Goal: Contribute content: Add original content to the website for others to see

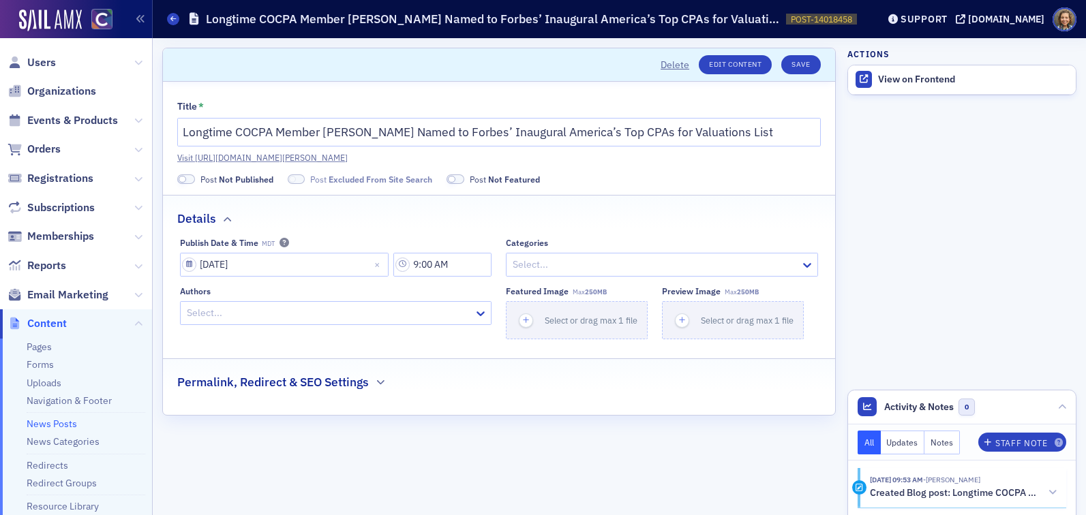
click at [57, 424] on link "News Posts" at bounding box center [52, 424] width 50 height 12
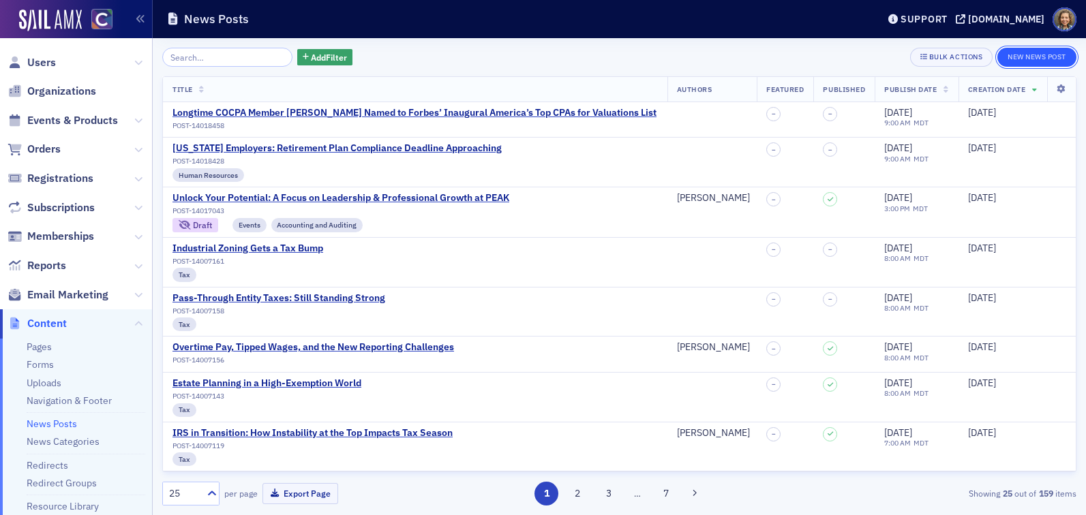
click at [1045, 57] on button "New News Post" at bounding box center [1036, 57] width 79 height 19
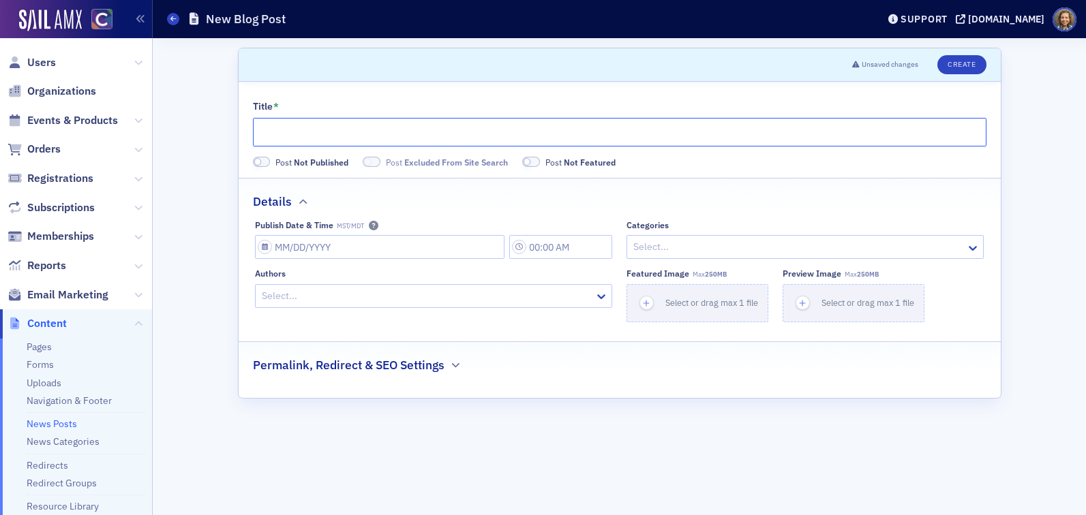
click at [537, 137] on input "Title *" at bounding box center [620, 132] width 734 height 29
paste input "Celebrating Leadership: [PERSON_NAME] Named AICPA Emerging Leader"
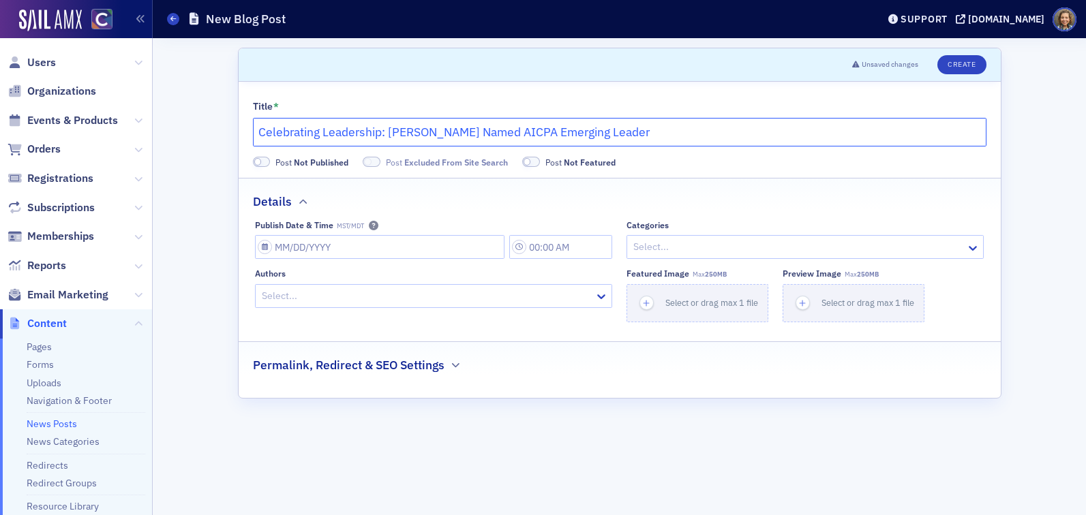
type input "Celebrating Leadership: [PERSON_NAME] Named AICPA Emerging Leader"
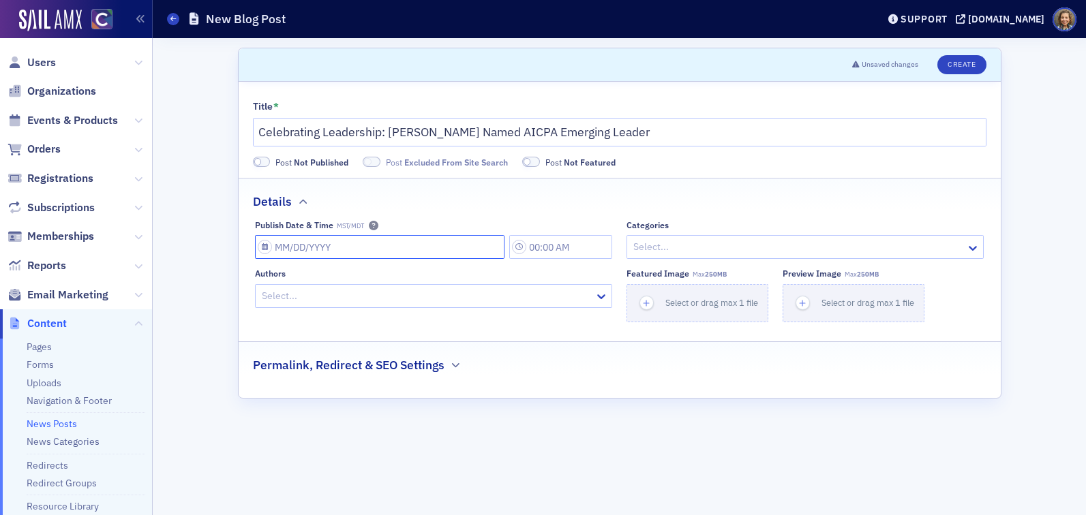
click at [353, 245] on input "Publish Date & Time MST/MDT" at bounding box center [380, 247] width 250 height 24
select select "8"
select select "2025"
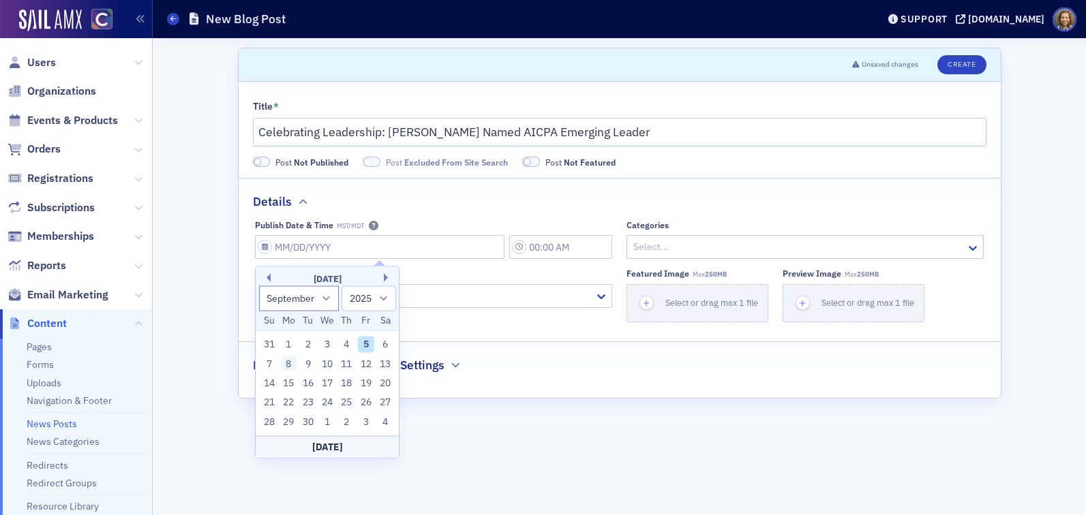
click at [286, 365] on div "8" at bounding box center [288, 364] width 16 height 16
type input "[DATE]"
type input "10:00 AM"
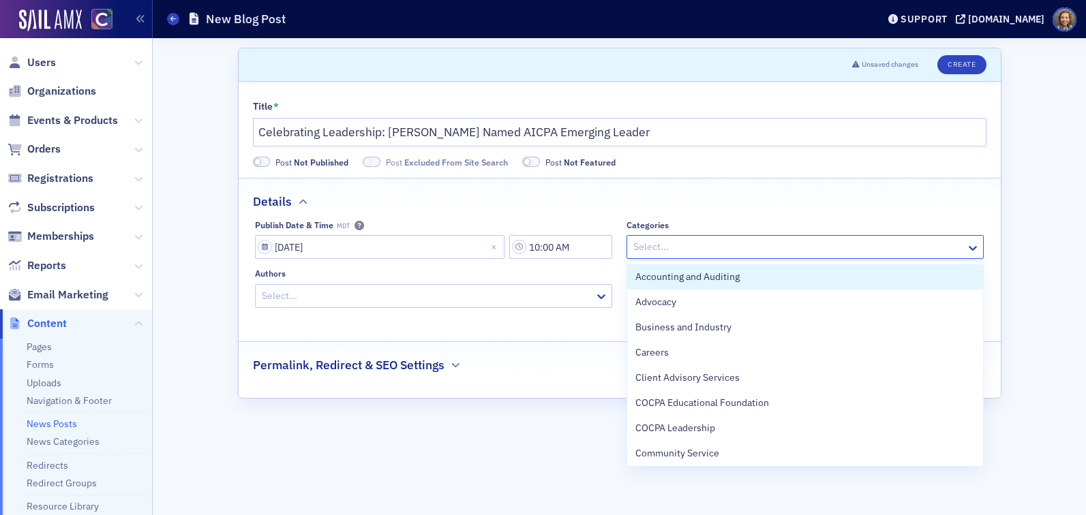
click at [701, 243] on div at bounding box center [798, 247] width 333 height 17
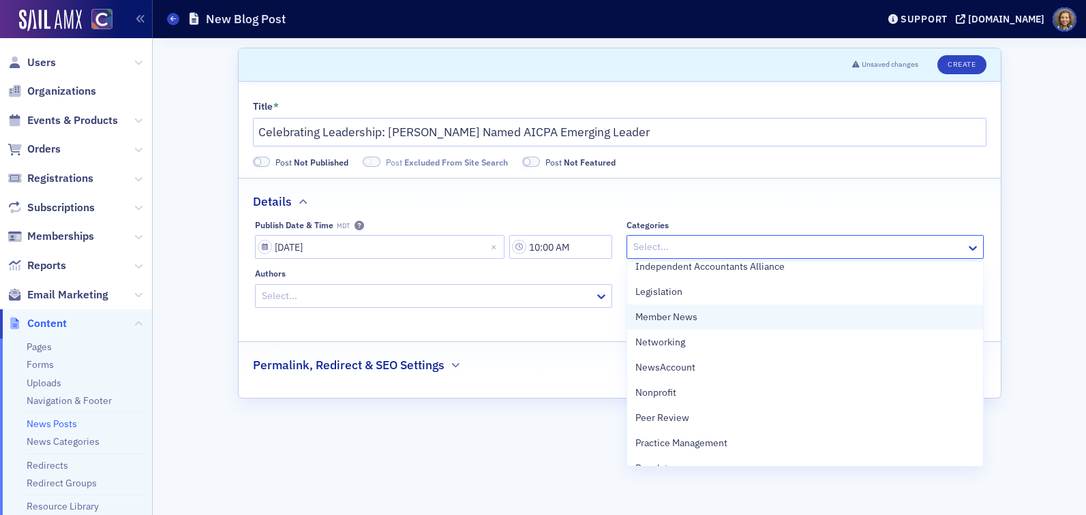
click at [698, 323] on div "Member News" at bounding box center [804, 317] width 339 height 14
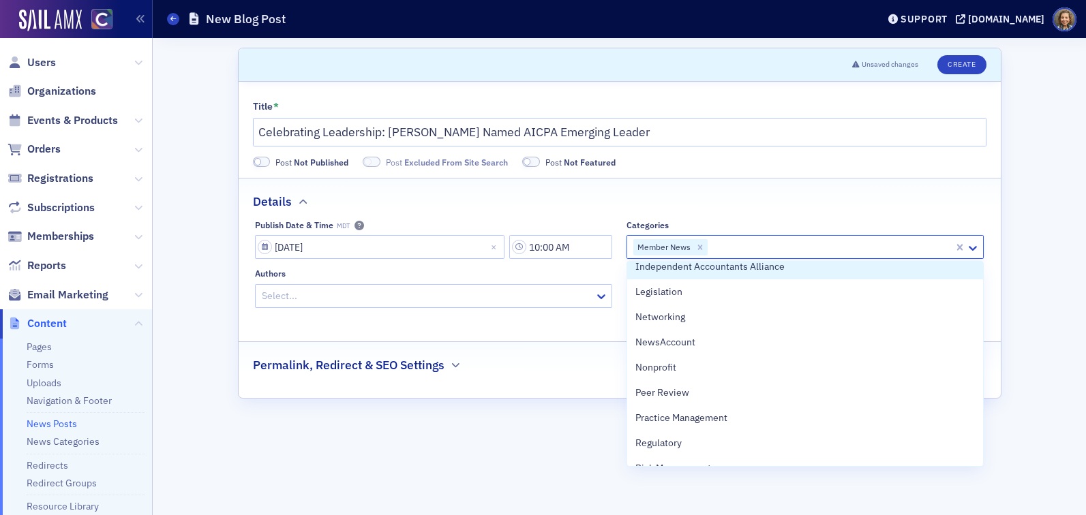
click at [768, 221] on div "Categories" at bounding box center [804, 225] width 357 height 10
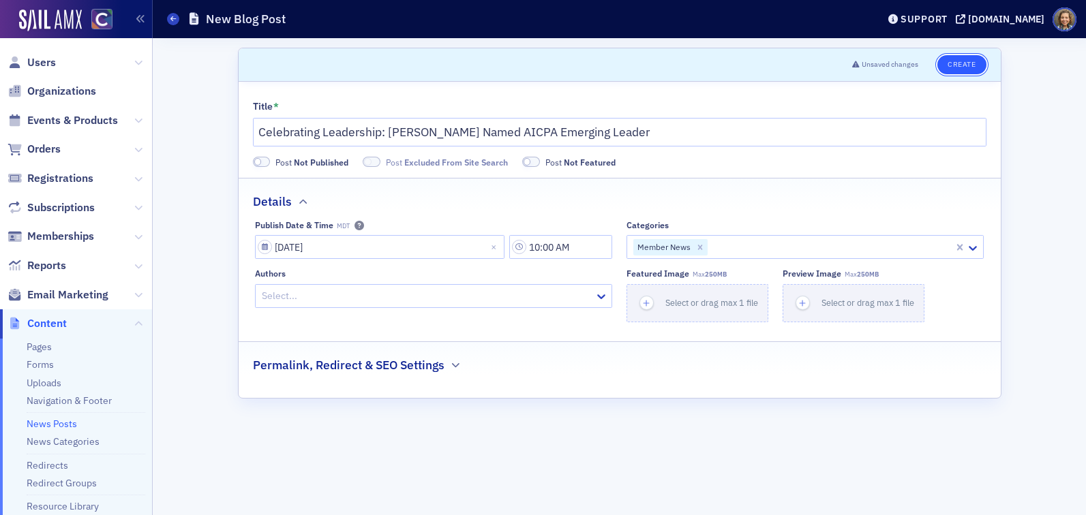
click at [963, 64] on button "Create" at bounding box center [961, 64] width 48 height 19
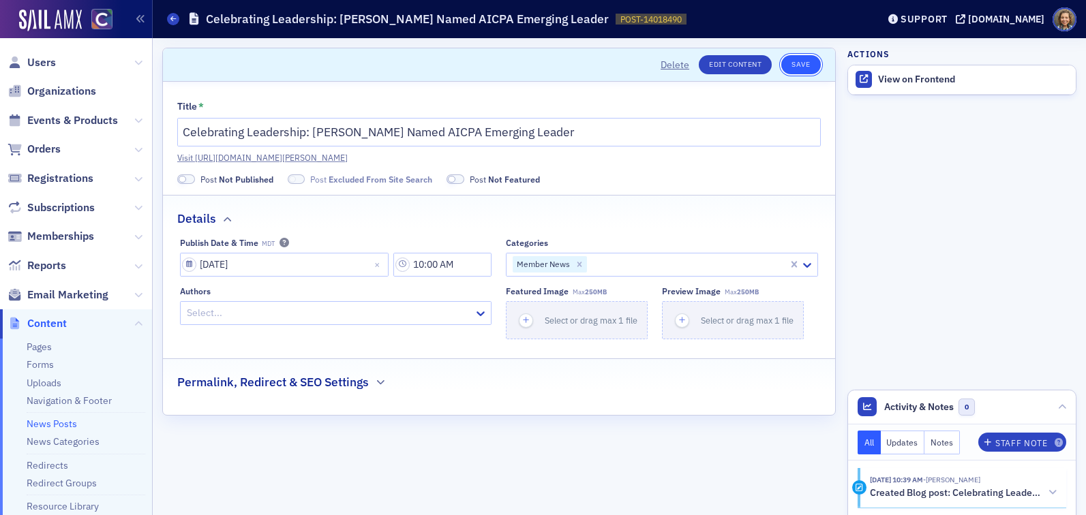
click at [792, 69] on button "Save" at bounding box center [800, 64] width 39 height 19
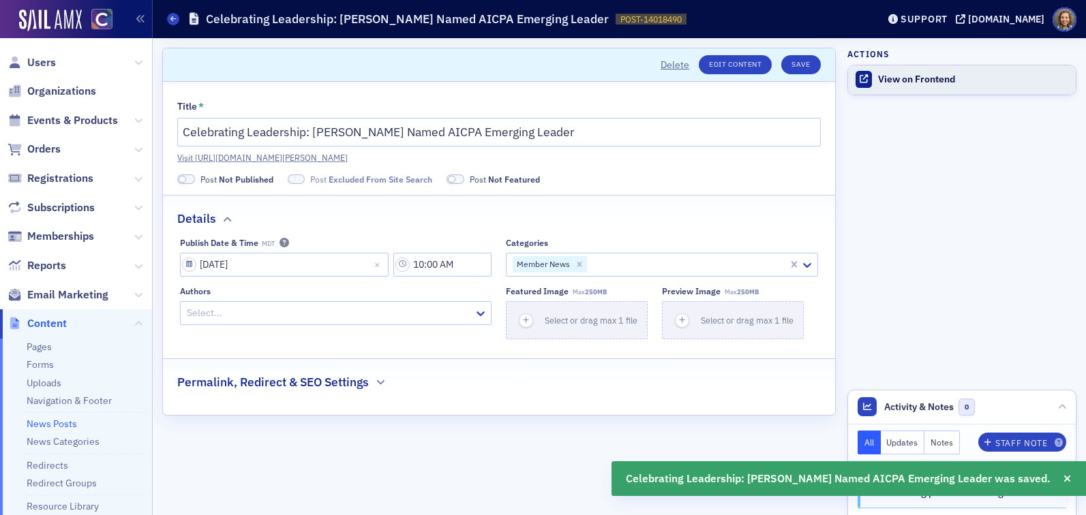
click at [902, 82] on div "View on Frontend" at bounding box center [973, 80] width 191 height 12
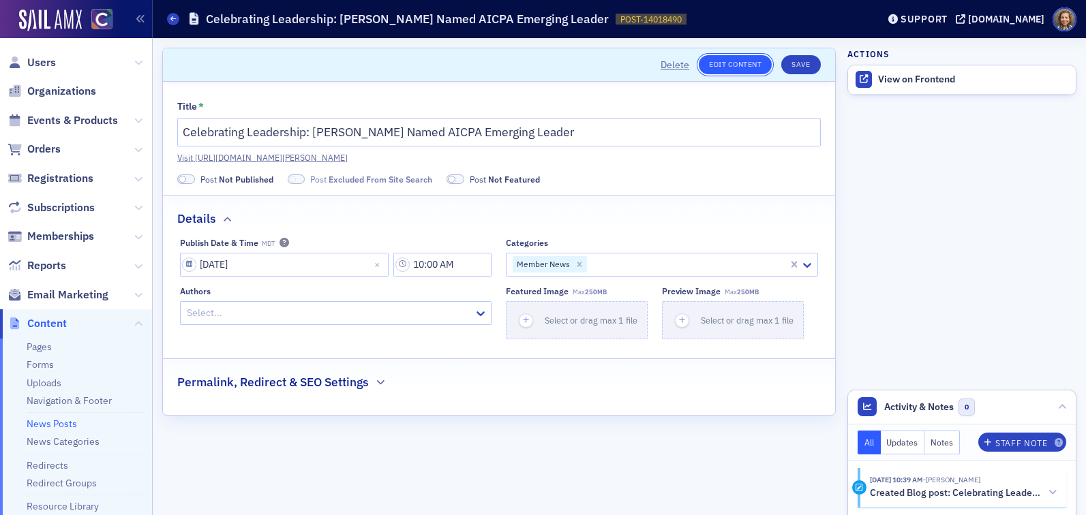
click at [708, 67] on link "Edit Content" at bounding box center [735, 64] width 73 height 19
click at [908, 76] on div "View on Frontend" at bounding box center [973, 80] width 191 height 12
click at [781, 61] on div "Delete Edit Content Save" at bounding box center [735, 64] width 169 height 19
click at [798, 63] on button "Save" at bounding box center [800, 64] width 39 height 19
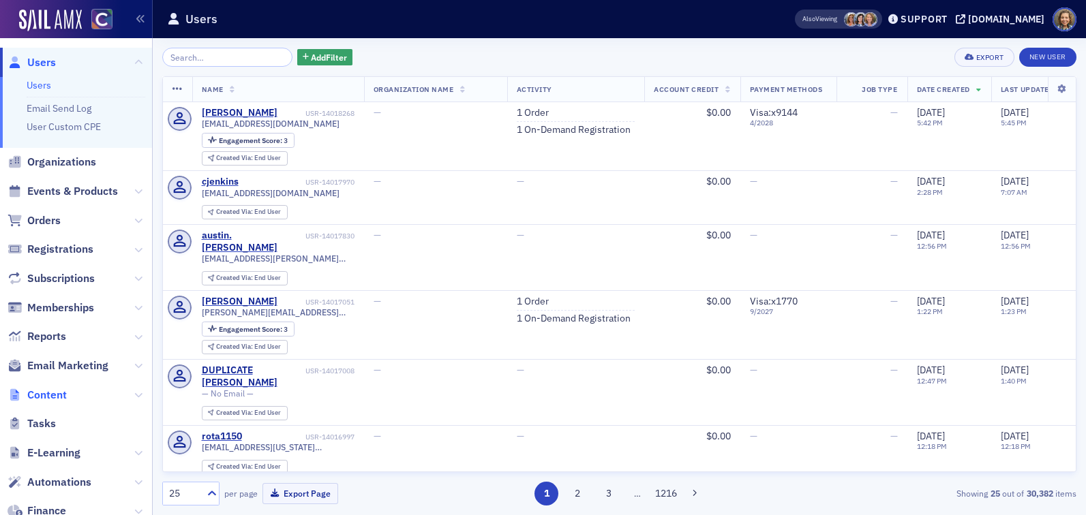
click at [46, 397] on span "Content" at bounding box center [47, 395] width 40 height 15
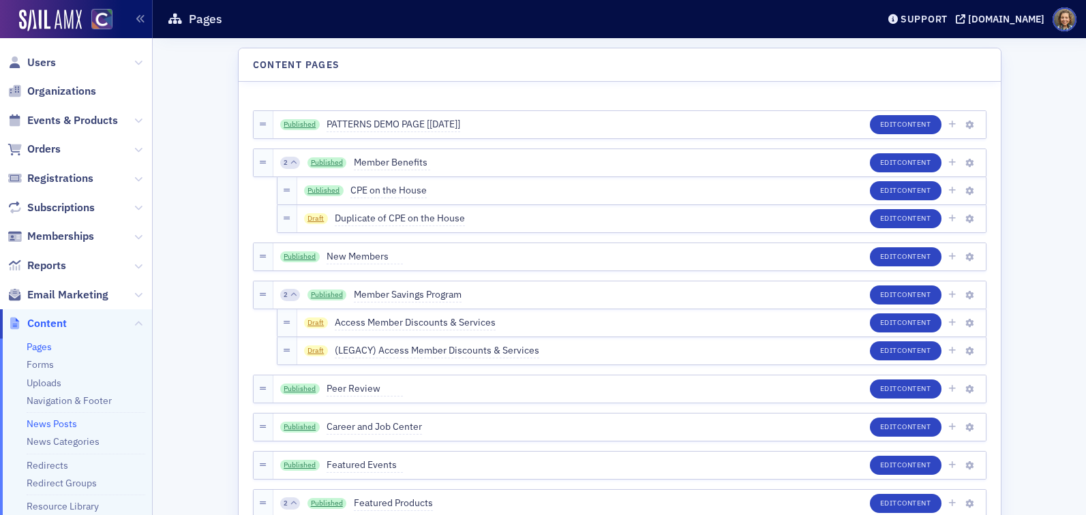
click at [44, 419] on link "News Posts" at bounding box center [52, 424] width 50 height 12
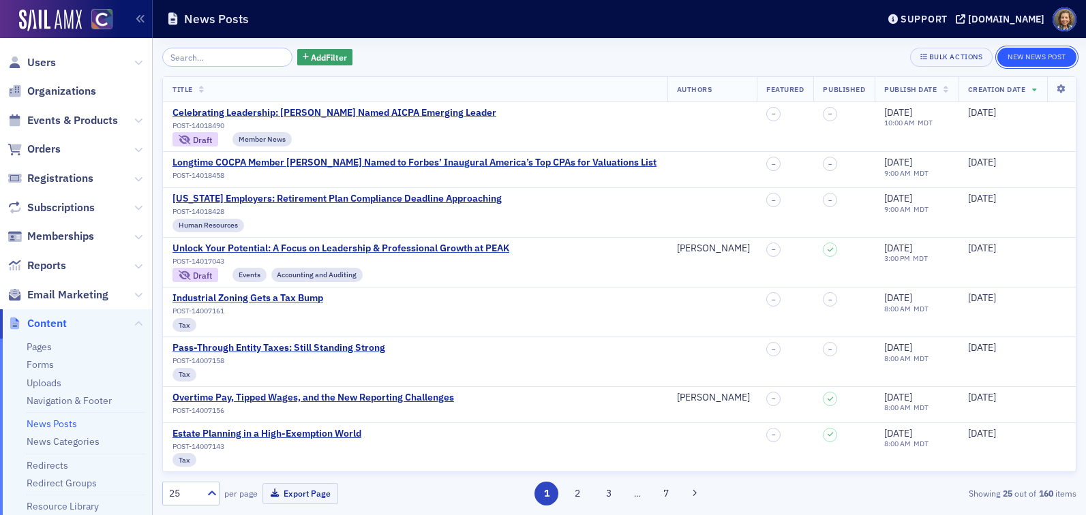
click at [1042, 58] on button "New News Post" at bounding box center [1036, 57] width 79 height 19
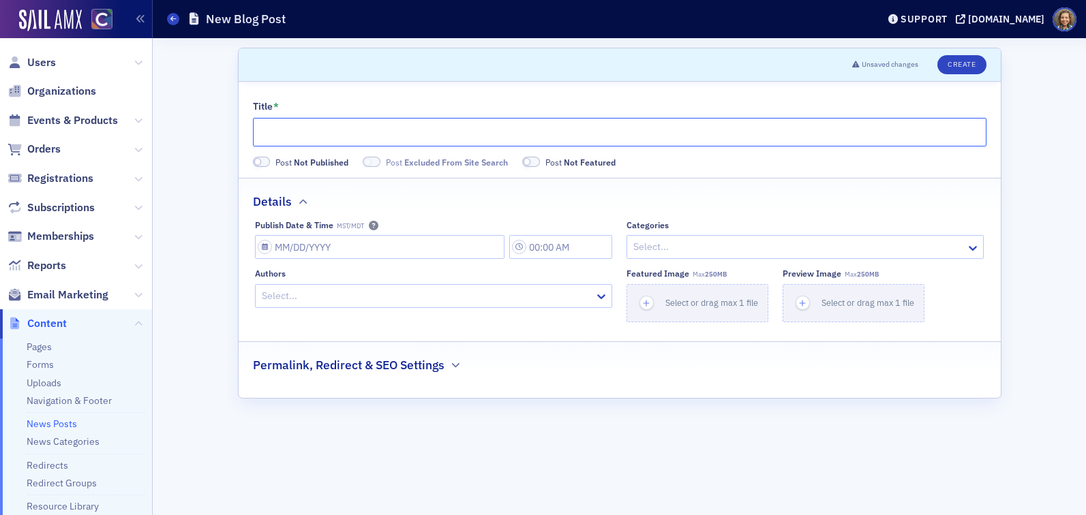
click at [342, 133] on input "Title *" at bounding box center [620, 132] width 734 height 29
paste input "Your Two Cents: A Quick Way to Shape Your COCPA Experience"
type input "Your Two Cents: A Quick Way to Shape Your COCPA Experience"
click at [721, 177] on div "Title * Your Two Cents: A Quick Way to Shape Your COCPA Experience Post Not Pub…" at bounding box center [620, 240] width 762 height 316
click at [327, 239] on input "Publish Date & Time MST/MDT" at bounding box center [380, 247] width 250 height 24
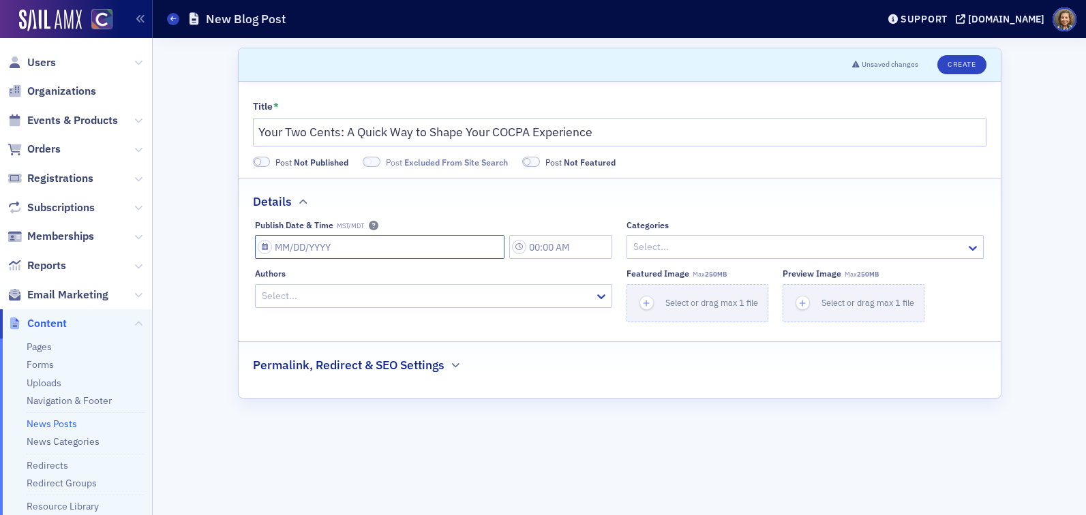
select select "8"
select select "2025"
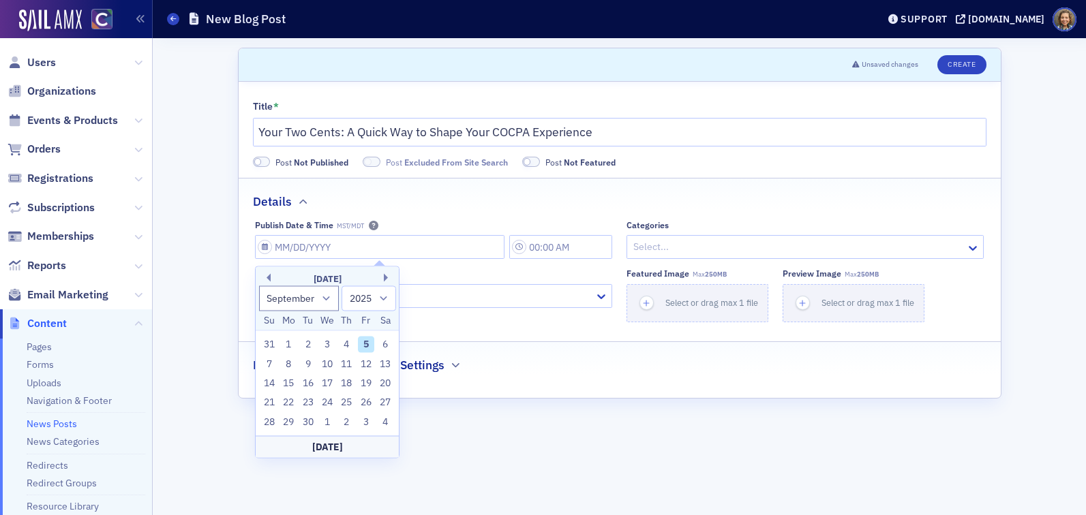
click at [367, 348] on div "5" at bounding box center [366, 345] width 16 height 16
type input "[DATE]"
type input "10:00 AM"
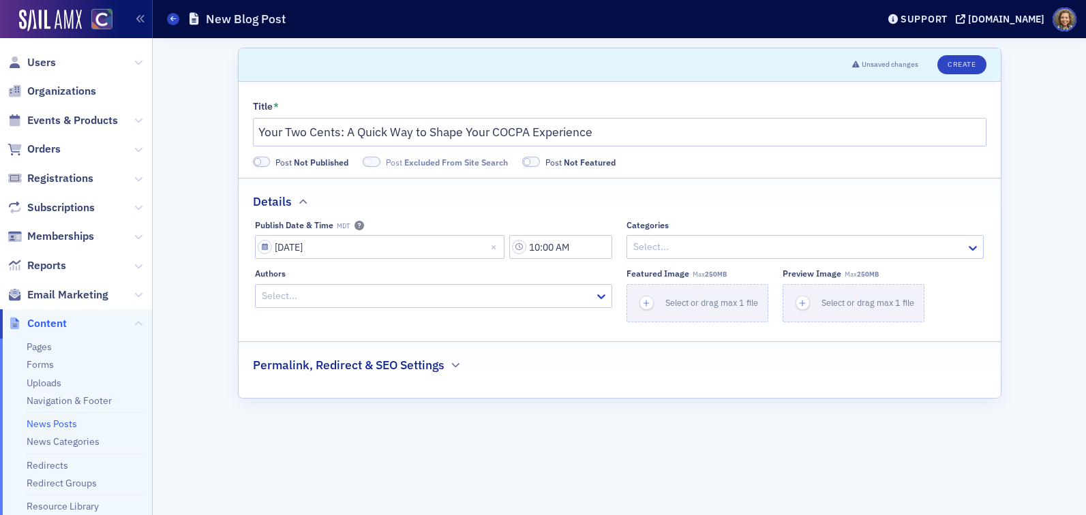
click at [682, 248] on div at bounding box center [798, 247] width 333 height 17
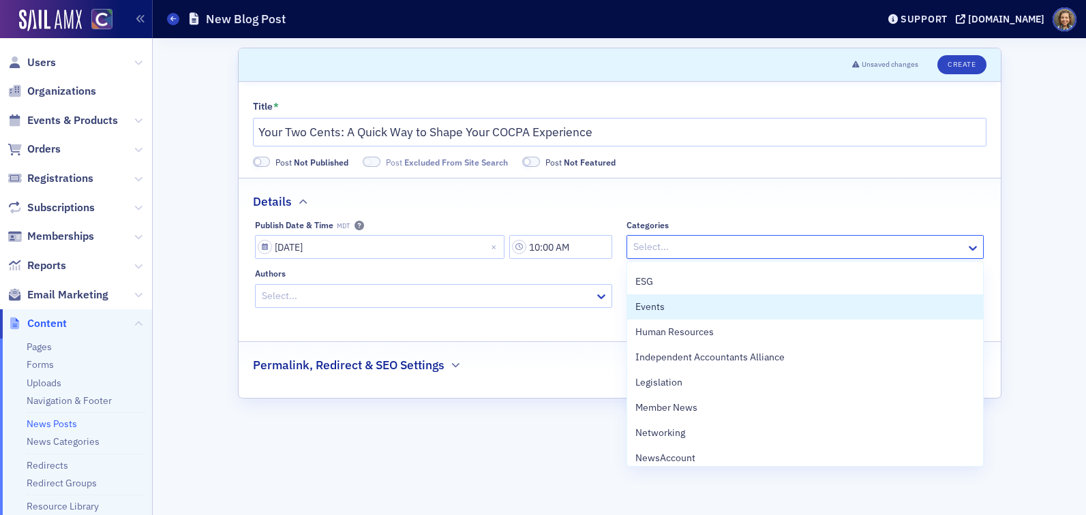
scroll to position [285, 0]
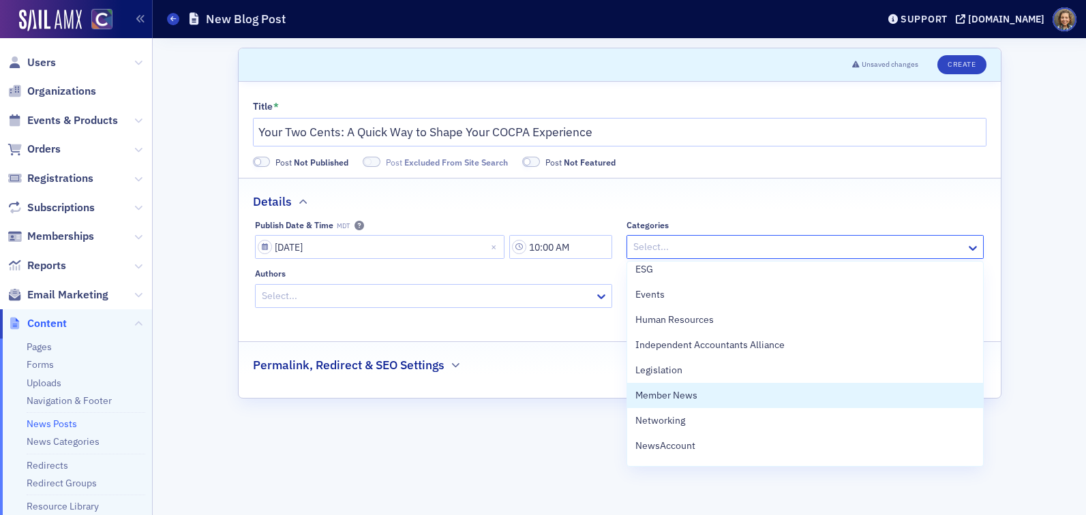
click at [701, 397] on div "Member News" at bounding box center [804, 396] width 339 height 14
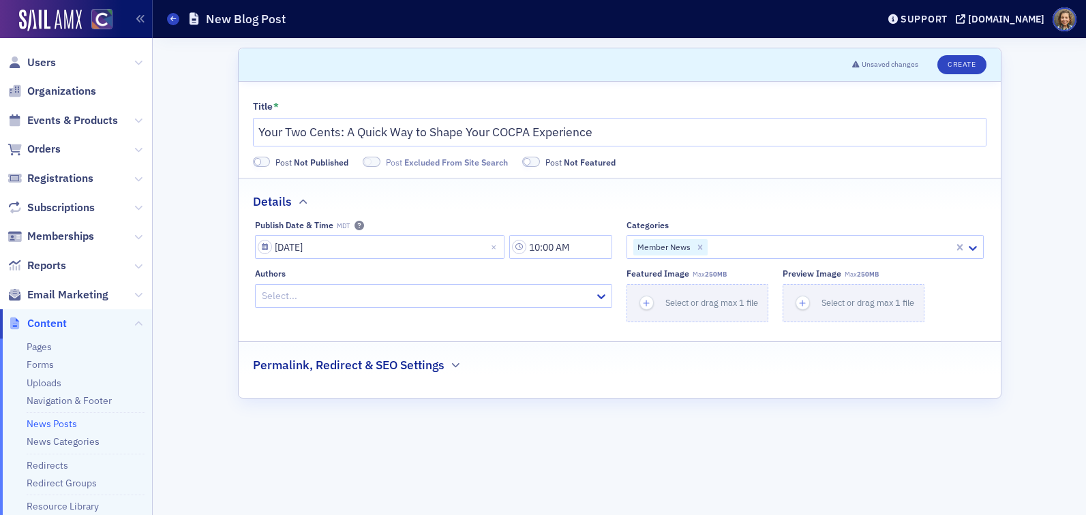
click at [521, 370] on div "Permalink, Redirect & SEO Settings" at bounding box center [620, 358] width 734 height 32
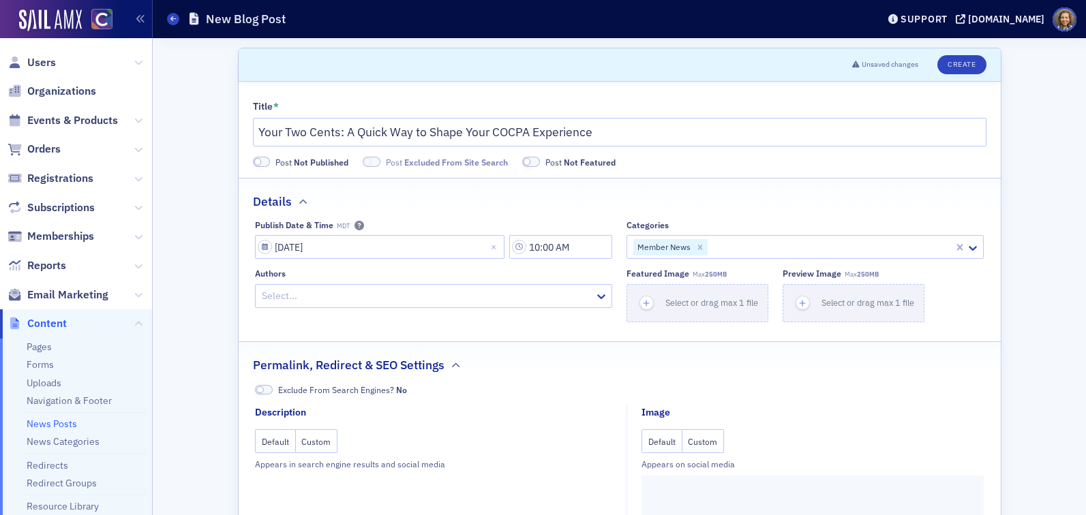
scroll to position [222, 0]
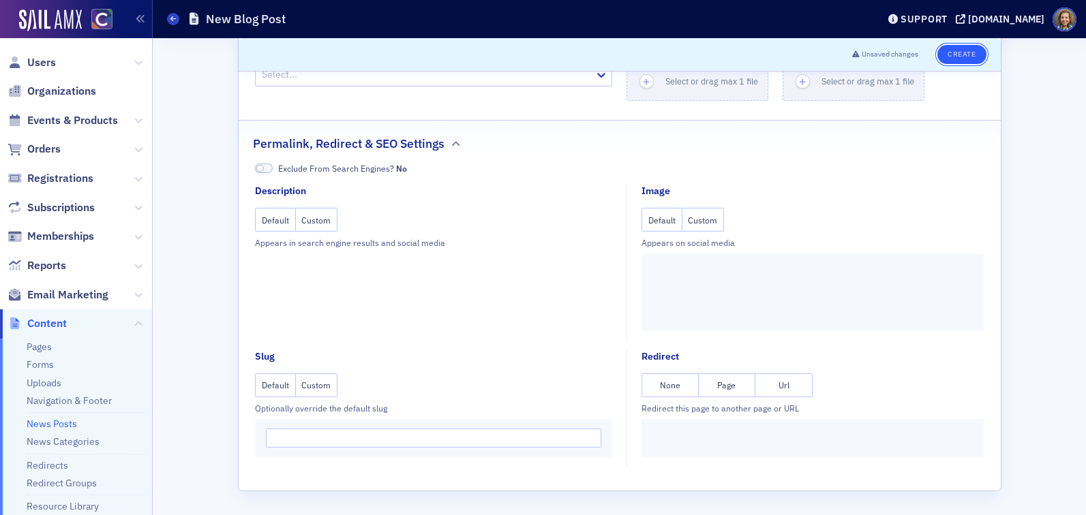
click at [961, 58] on button "Create" at bounding box center [961, 54] width 48 height 19
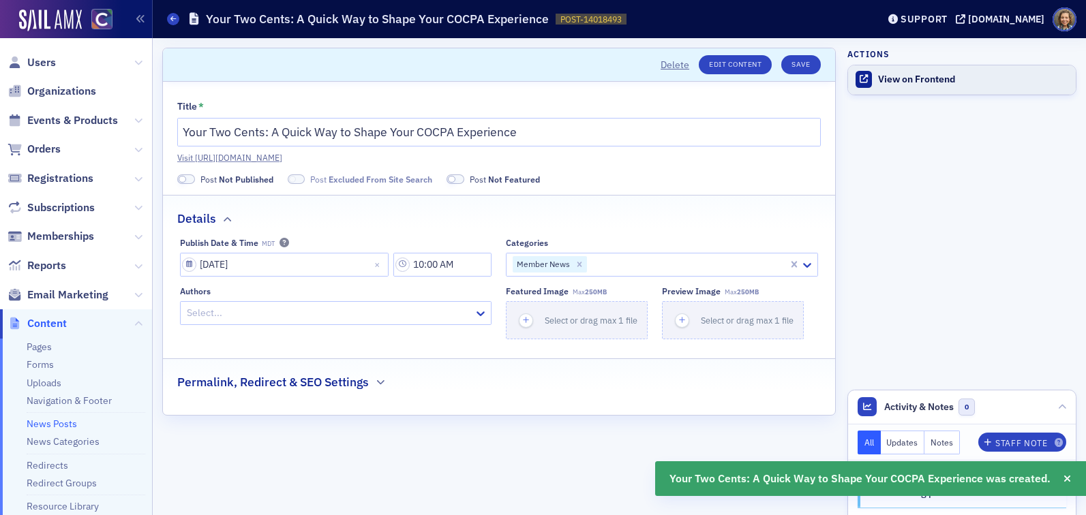
click at [914, 81] on div "View on Frontend" at bounding box center [973, 80] width 191 height 12
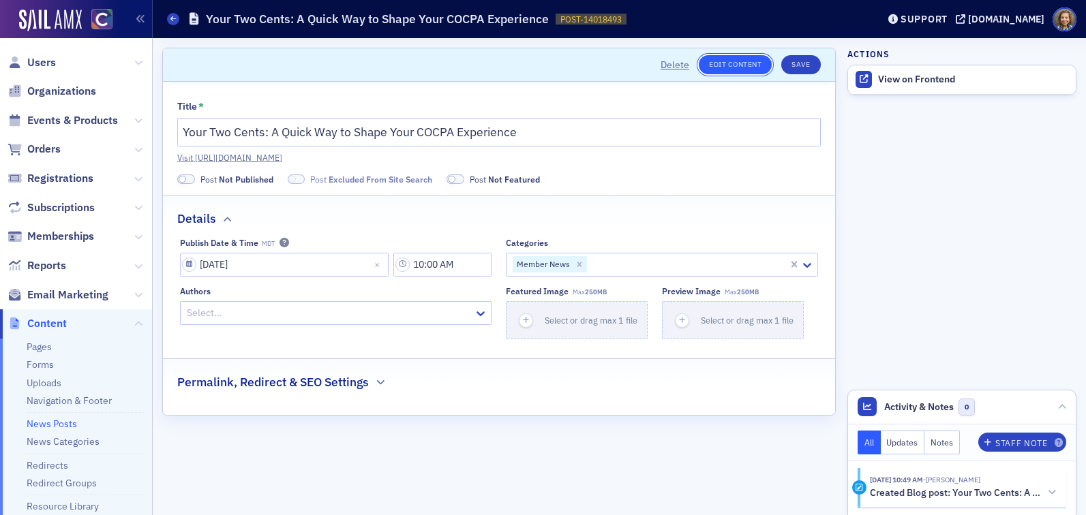
click at [740, 65] on link "Edit Content" at bounding box center [735, 64] width 73 height 19
click at [931, 81] on div "View on Frontend" at bounding box center [973, 80] width 191 height 12
click at [731, 59] on link "Edit Content" at bounding box center [735, 64] width 73 height 19
